Goal: Transaction & Acquisition: Purchase product/service

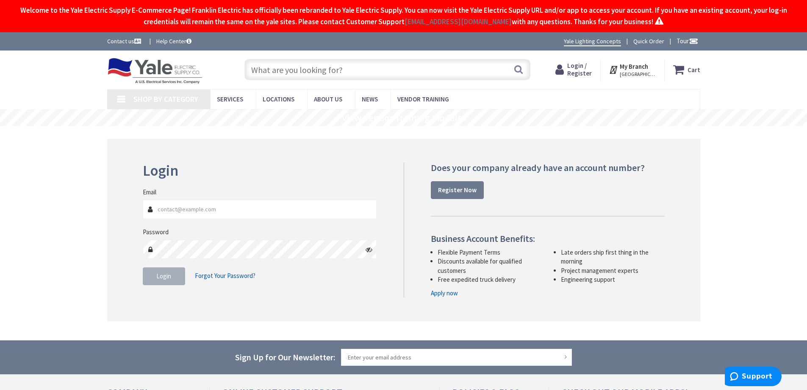
type input "[PERSON_NAME][EMAIL_ADDRESS][PERSON_NAME][DOMAIN_NAME]"
click at [167, 278] on span "Login" at bounding box center [163, 276] width 15 height 8
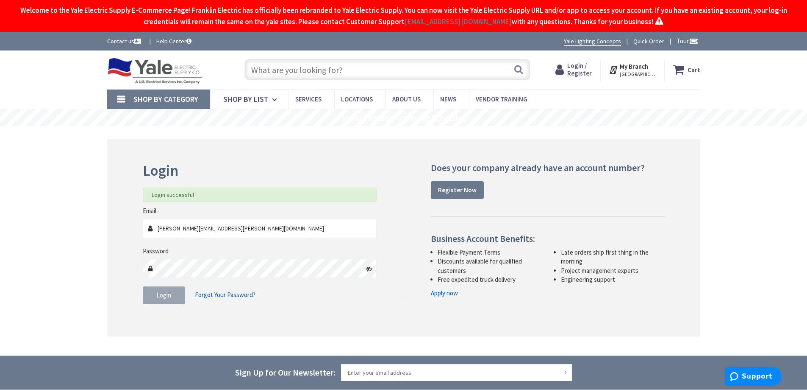
type input "Kidstreet Playground, [STREET_ADDRESS][PERSON_NAME]"
click at [265, 73] on input "text" at bounding box center [388, 69] width 286 height 21
type input "10"
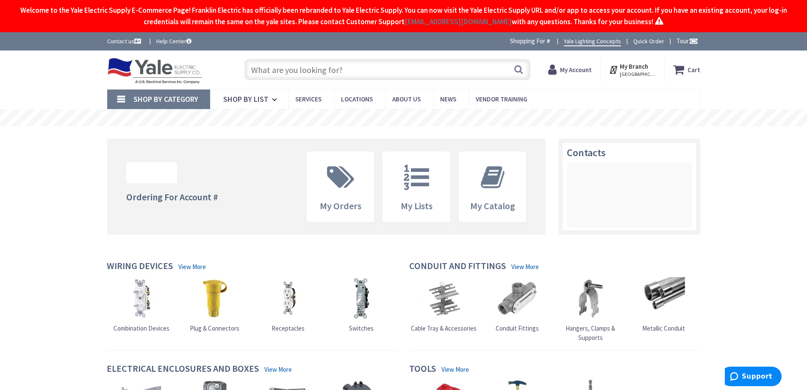
click at [265, 73] on input "text" at bounding box center [388, 69] width 286 height 21
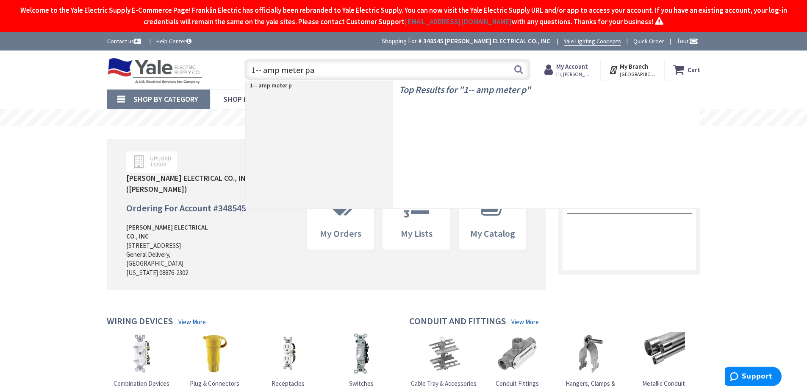
type input "1-- amp meter pan"
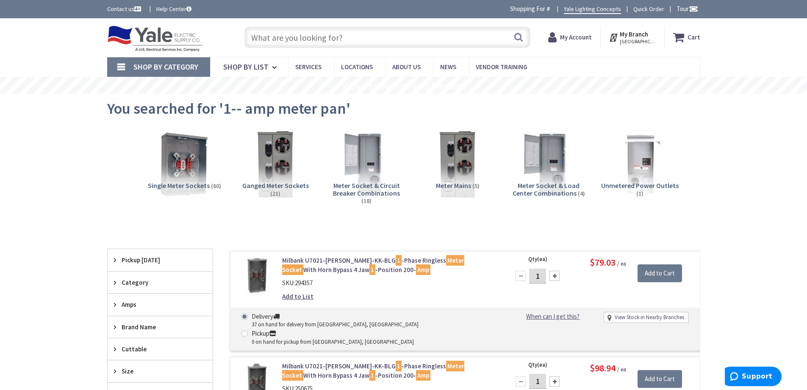
click at [263, 42] on input "text" at bounding box center [388, 37] width 286 height 21
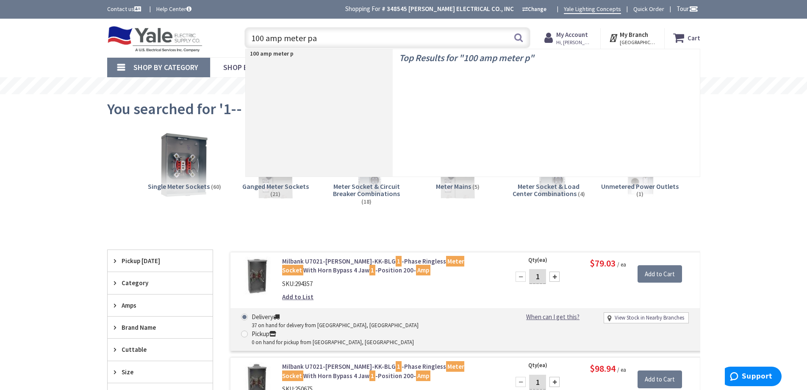
type input "100 amp meter pan"
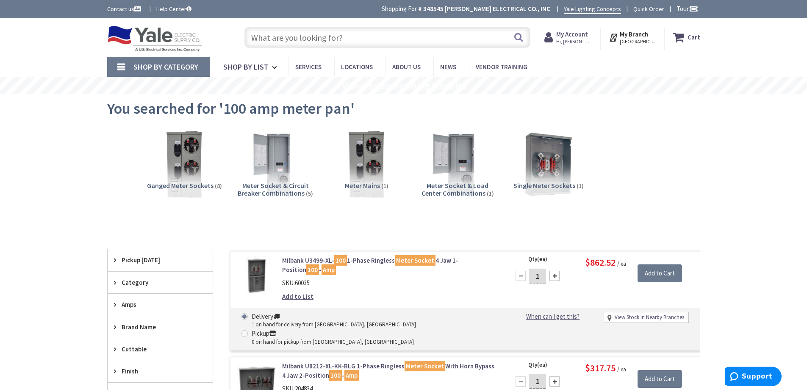
click at [281, 41] on input "text" at bounding box center [388, 37] width 286 height 21
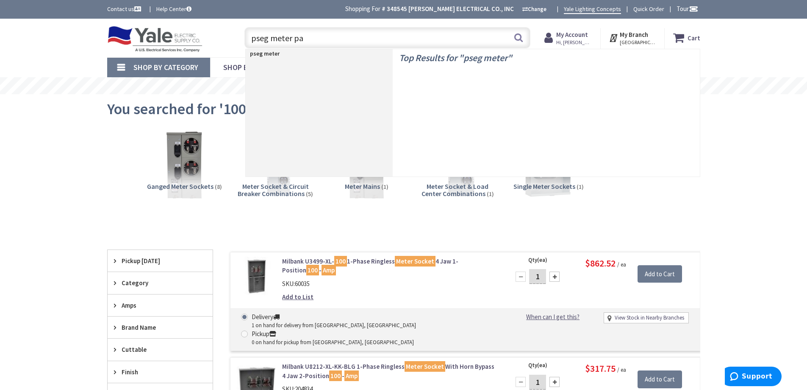
type input "pseg meter pan"
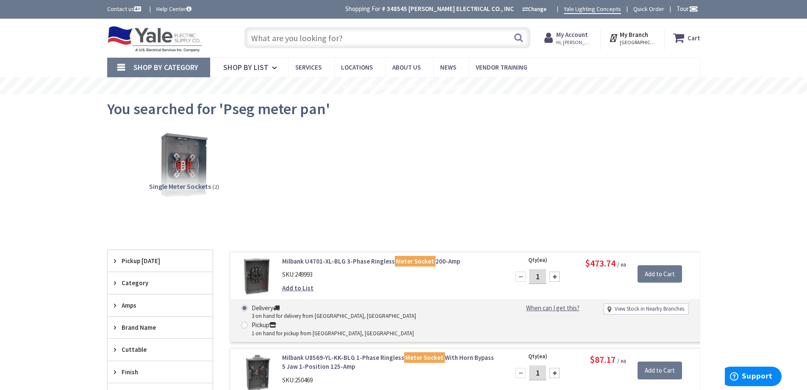
click at [265, 40] on input "text" at bounding box center [388, 37] width 286 height 21
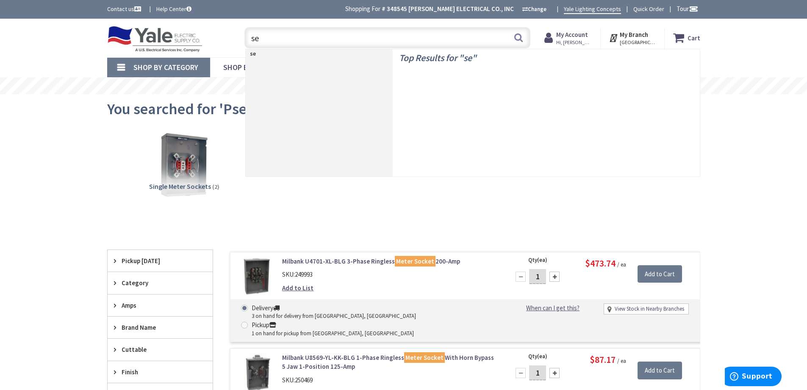
type input "seu"
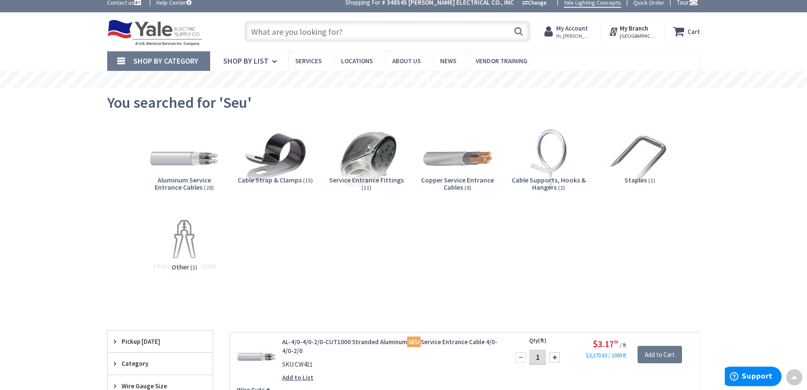
scroll to position [0, 0]
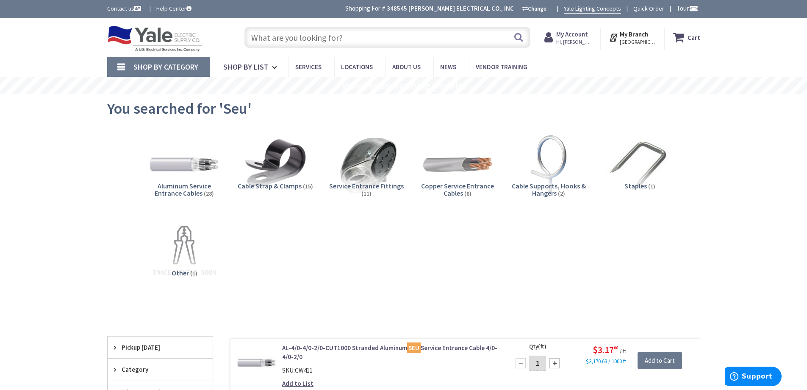
click at [298, 40] on input "text" at bounding box center [388, 37] width 286 height 21
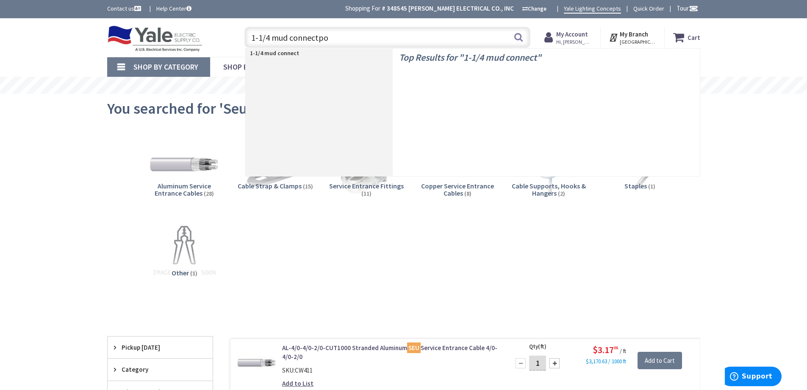
type input "1-1/4 mud connectpor"
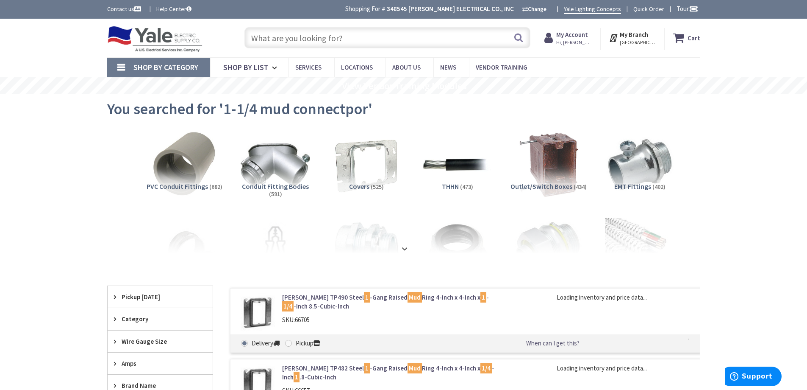
click at [332, 39] on input "text" at bounding box center [388, 37] width 286 height 21
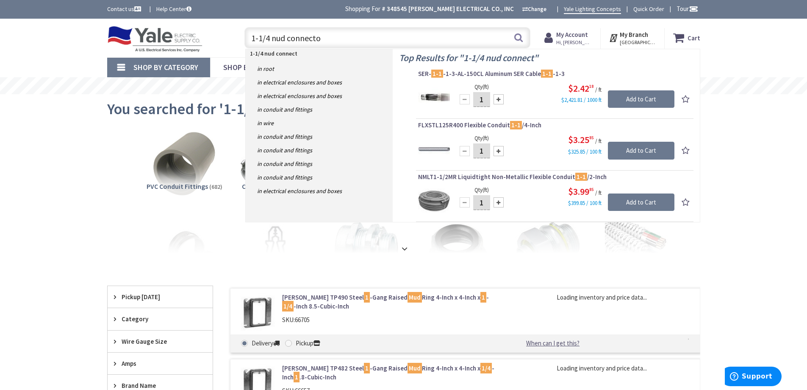
type input "1-1/4 nud connector"
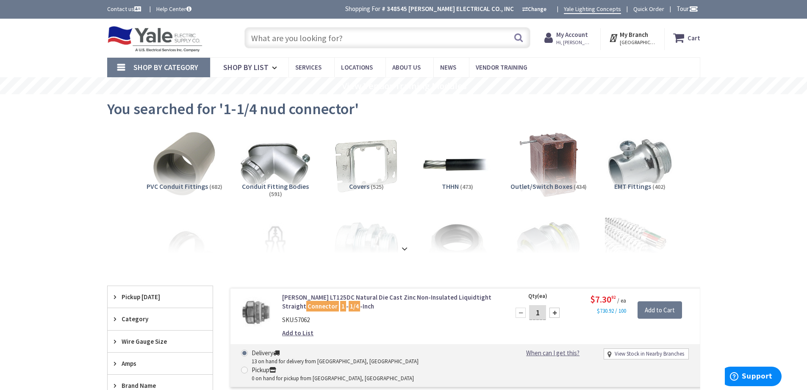
click at [271, 37] on input "text" at bounding box center [388, 37] width 286 height 21
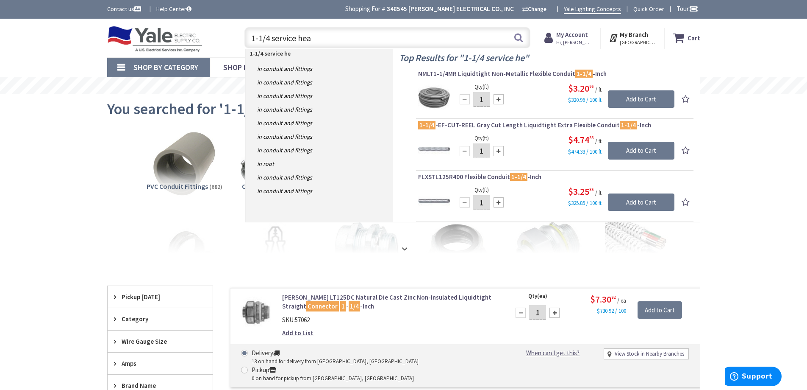
type input "1-1/4 service head"
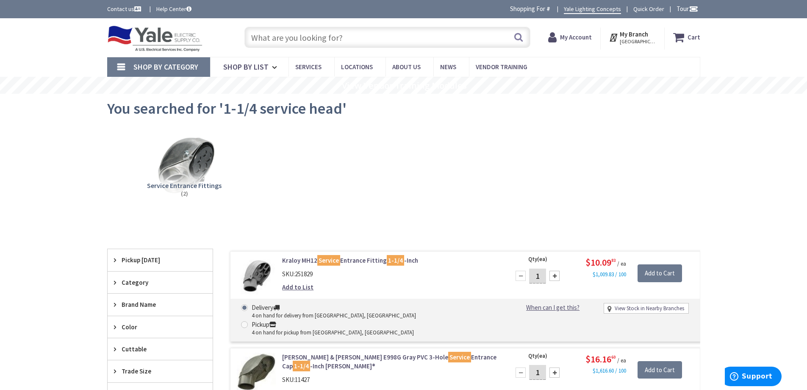
click at [303, 41] on input "text" at bounding box center [388, 37] width 286 height 21
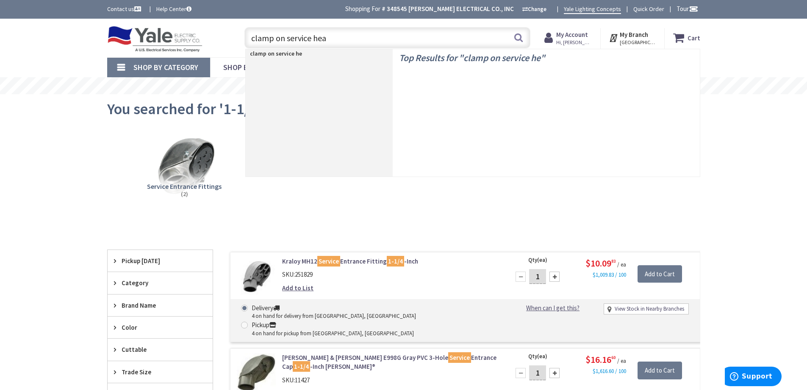
type input "clamp on service head"
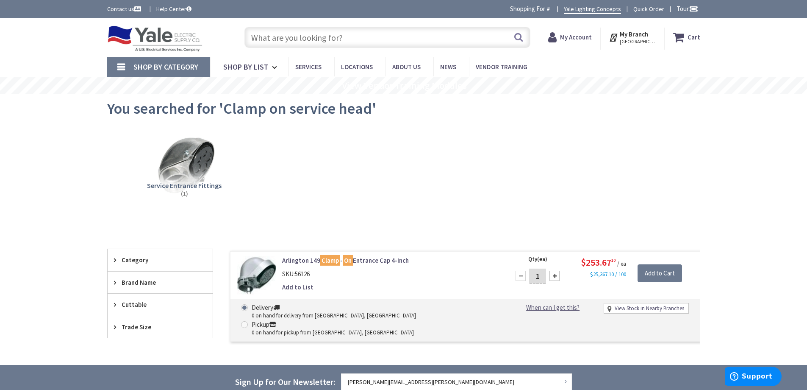
click at [265, 33] on input "text" at bounding box center [388, 37] width 286 height 21
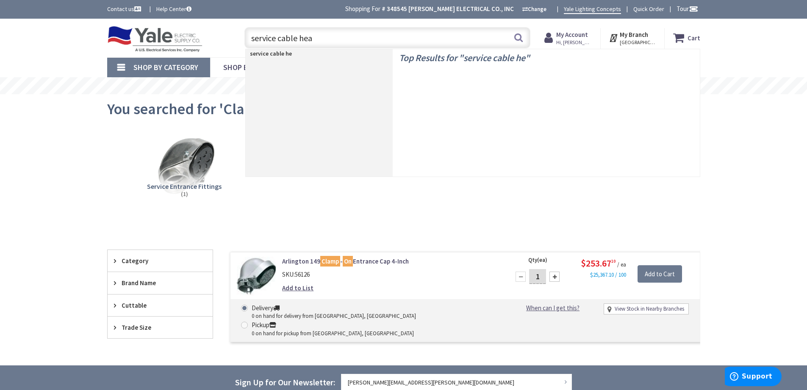
type input "service cable head"
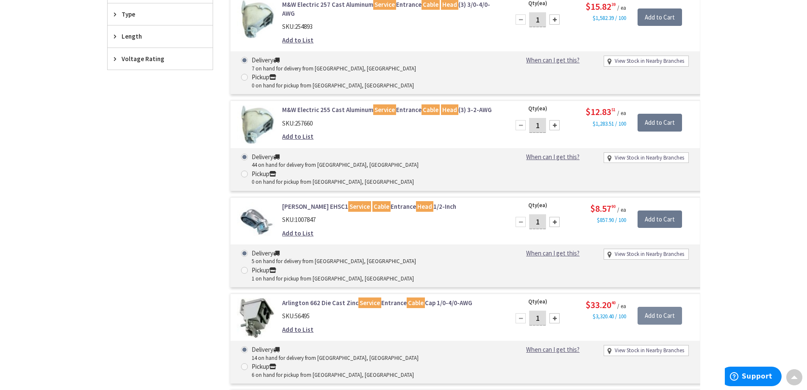
scroll to position [425, 0]
